Goal: Transaction & Acquisition: Purchase product/service

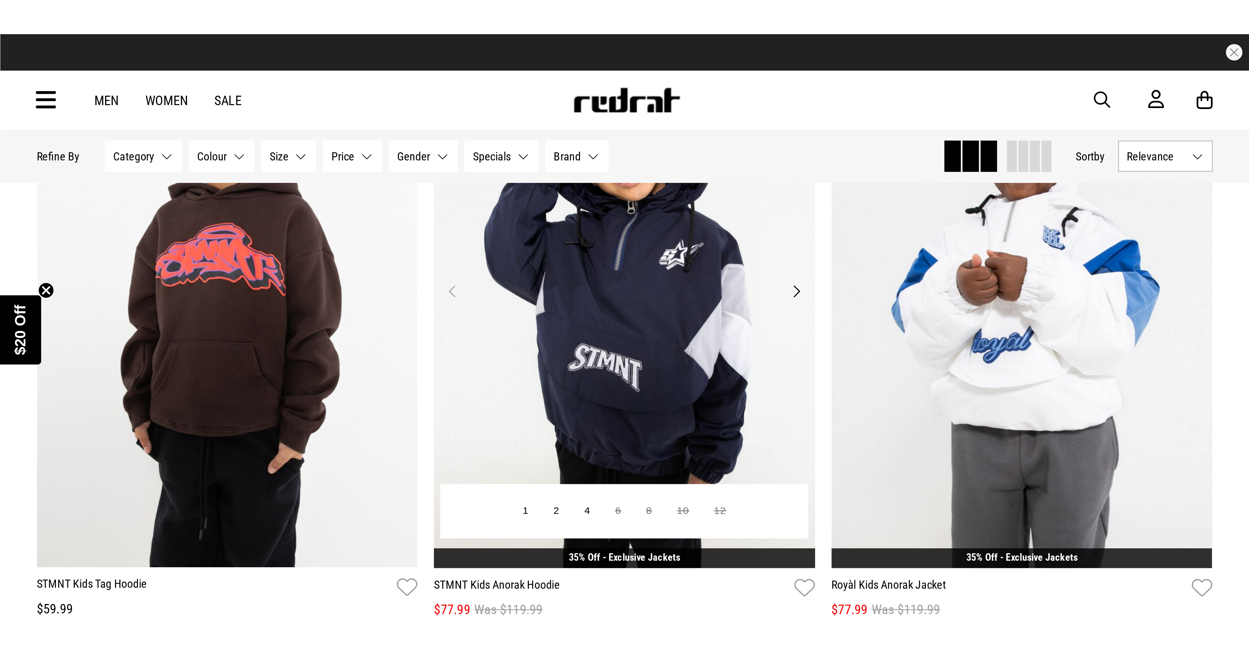
scroll to position [1152, 0]
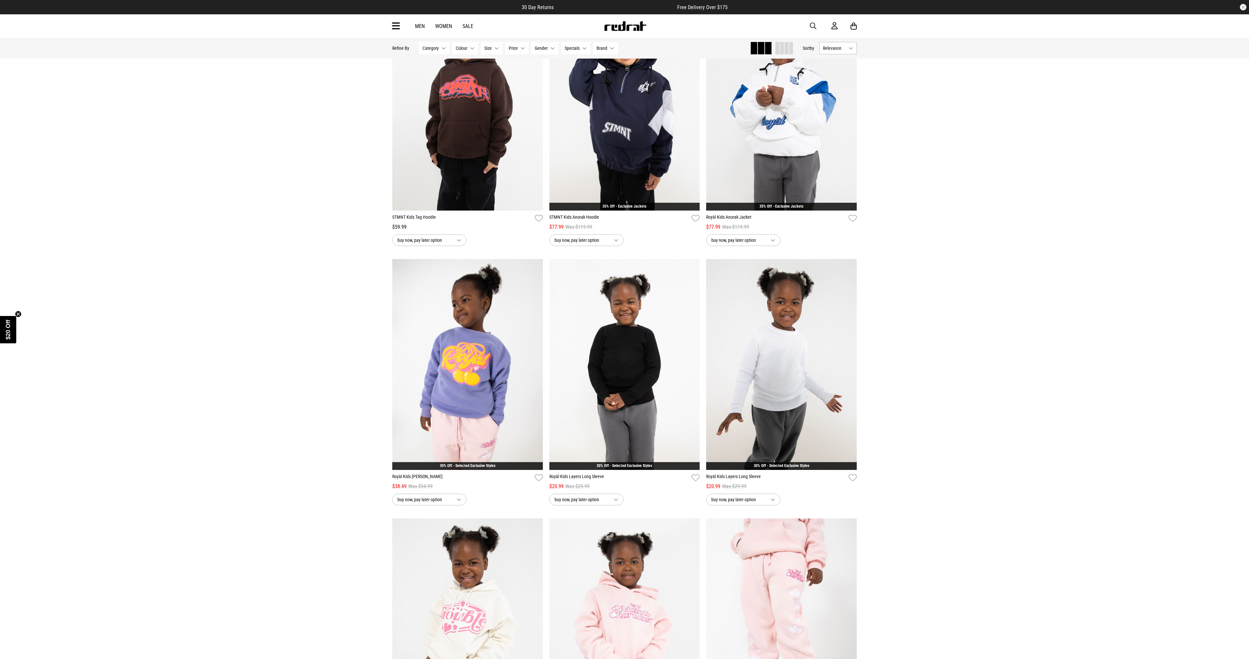
click at [546, 48] on span "Gender" at bounding box center [541, 48] width 13 height 5
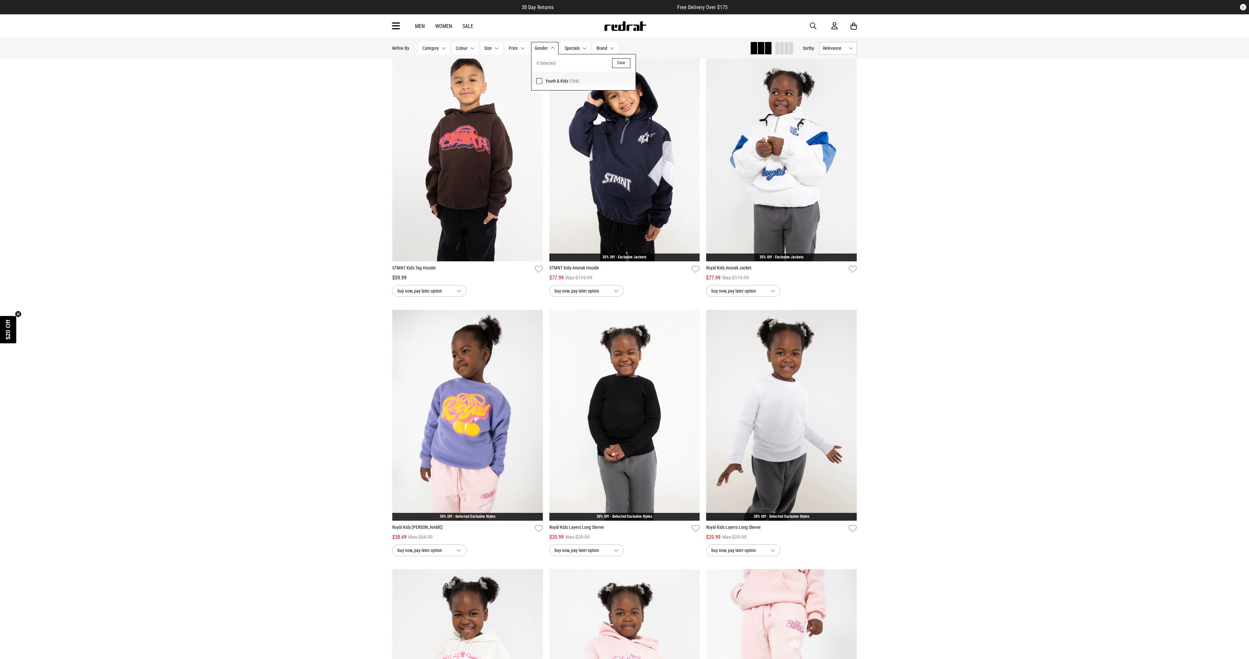
scroll to position [1100, 0]
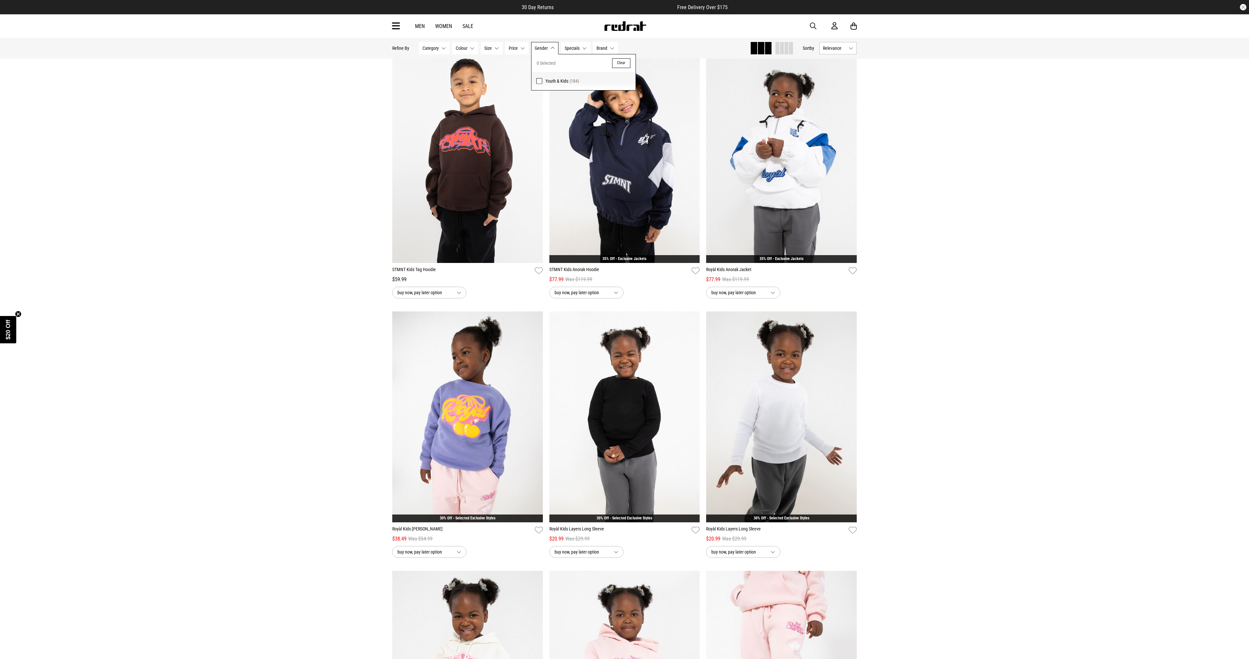
click at [415, 29] on link "Men" at bounding box center [420, 26] width 10 height 6
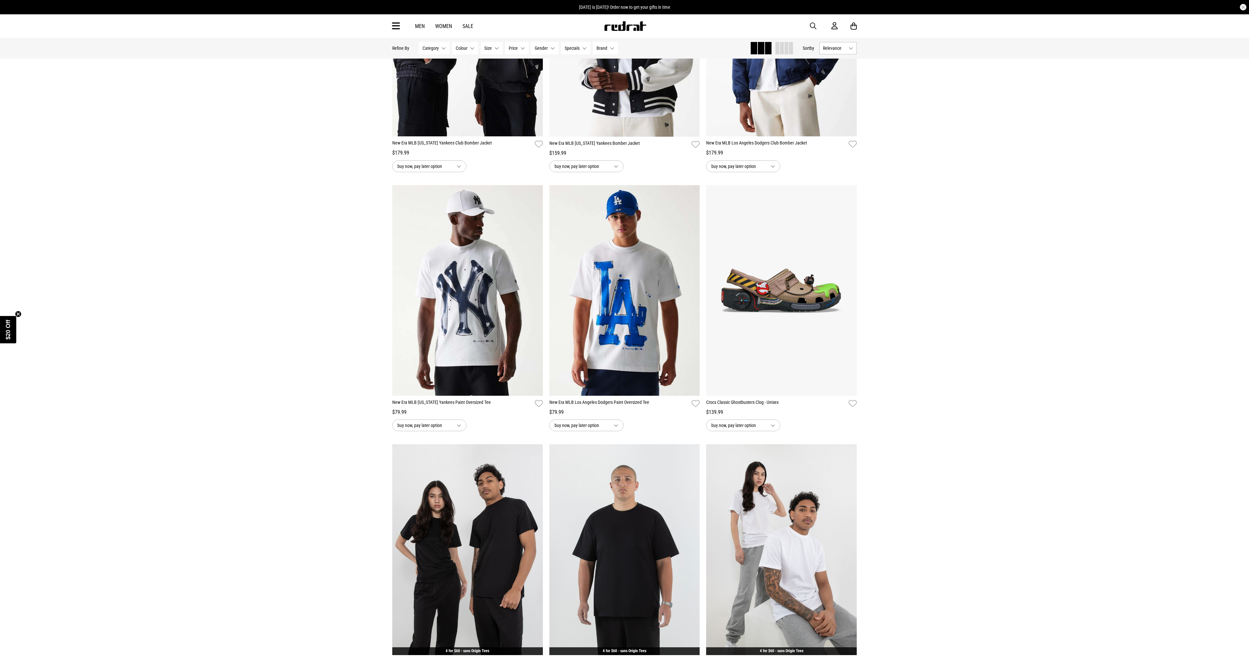
scroll to position [710, 0]
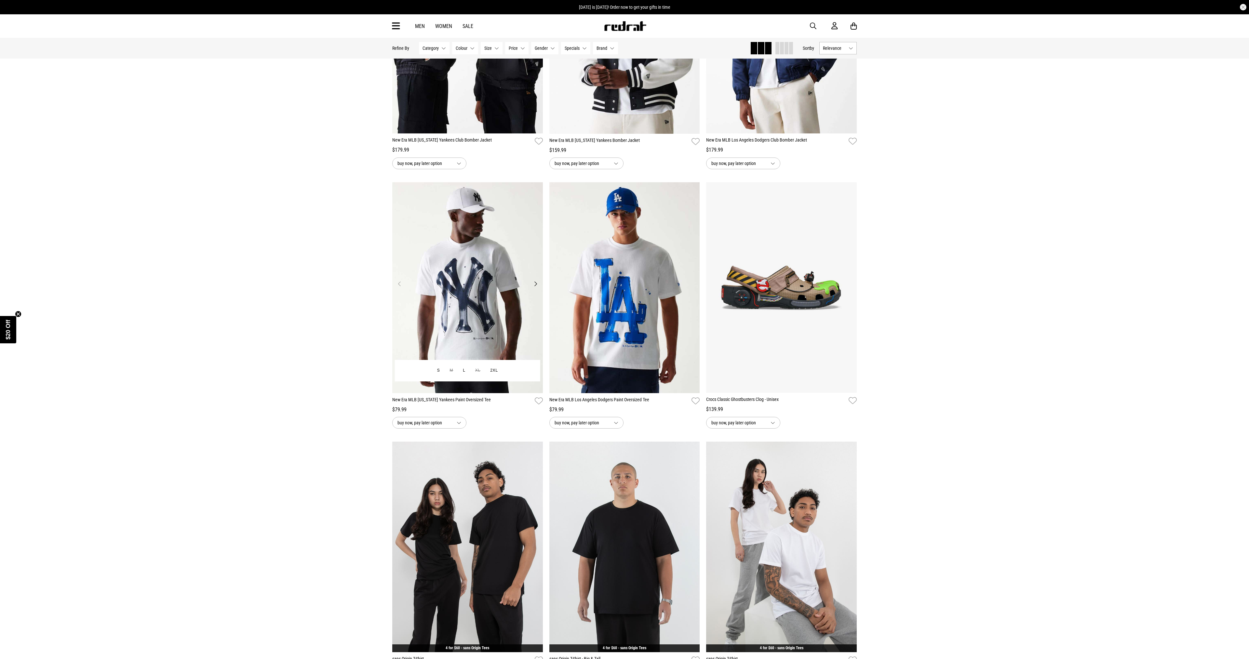
click at [472, 320] on img at bounding box center [467, 287] width 151 height 211
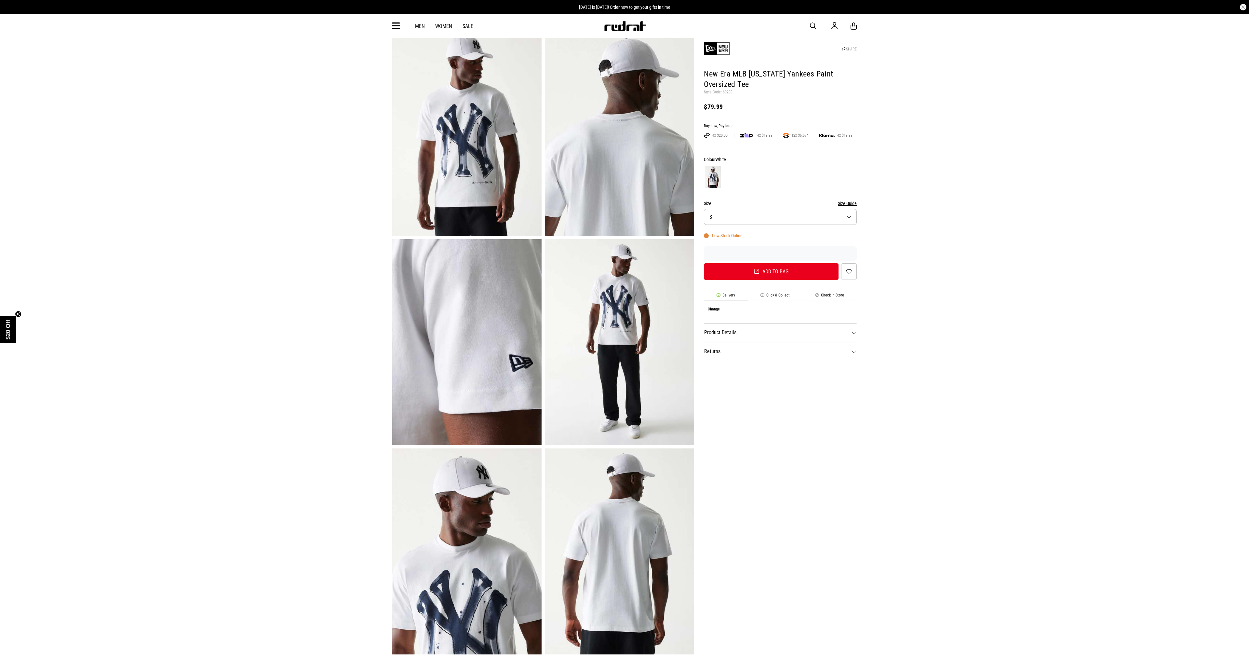
scroll to position [597, 0]
